Goal: Find specific page/section: Find specific page/section

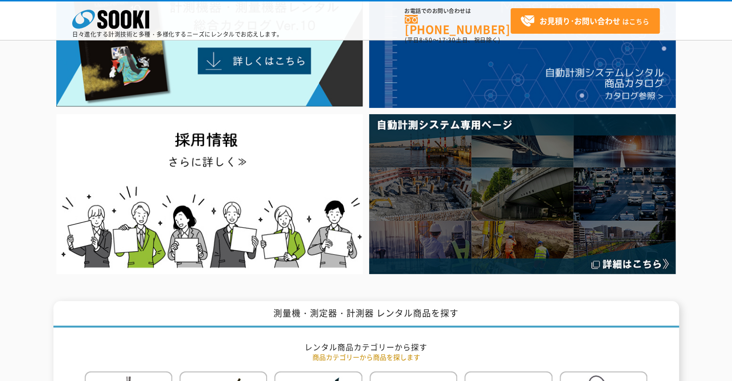
scroll to position [103, 0]
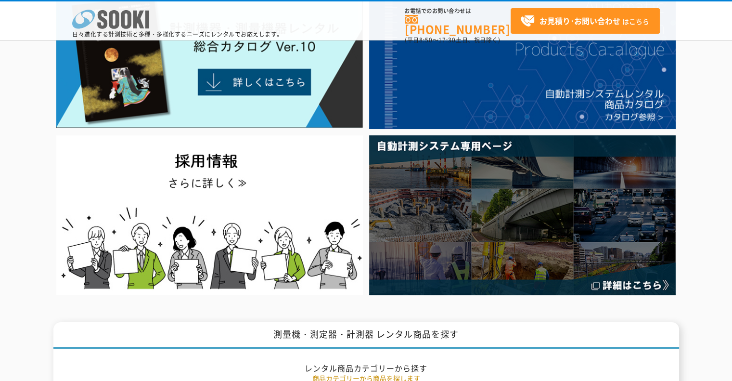
click at [109, 15] on icon at bounding box center [114, 19] width 11 height 19
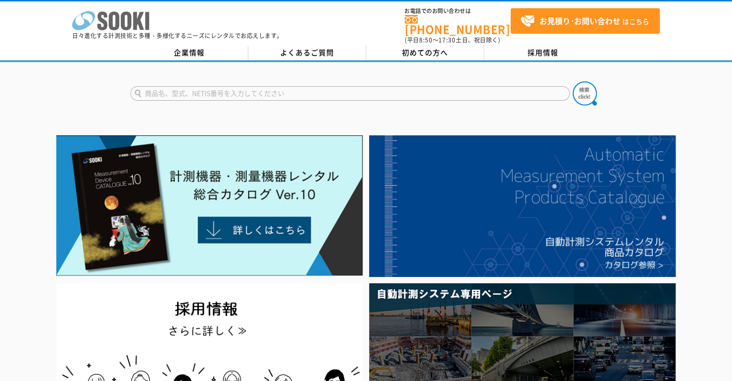
drag, startPoint x: 0, startPoint y: 0, endPoint x: 109, endPoint y: 15, distance: 110.3
click at [109, 15] on icon at bounding box center [114, 21] width 11 height 19
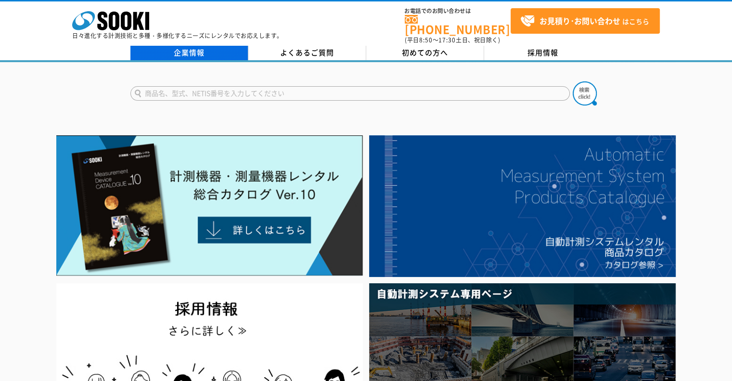
click at [195, 46] on link "企業情報" at bounding box center [189, 53] width 118 height 14
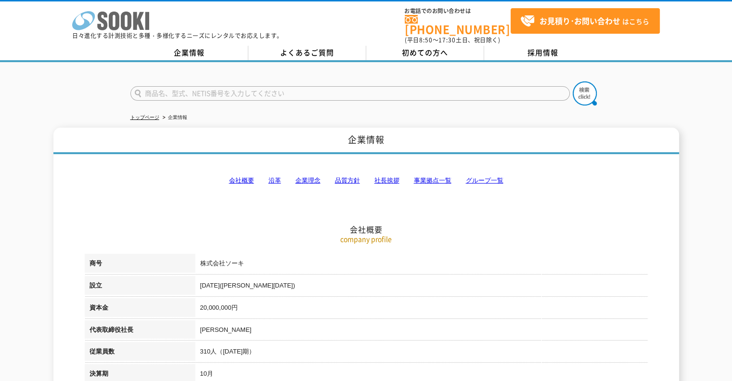
click at [139, 18] on polygon at bounding box center [138, 21] width 11 height 18
